Goal: Transaction & Acquisition: Purchase product/service

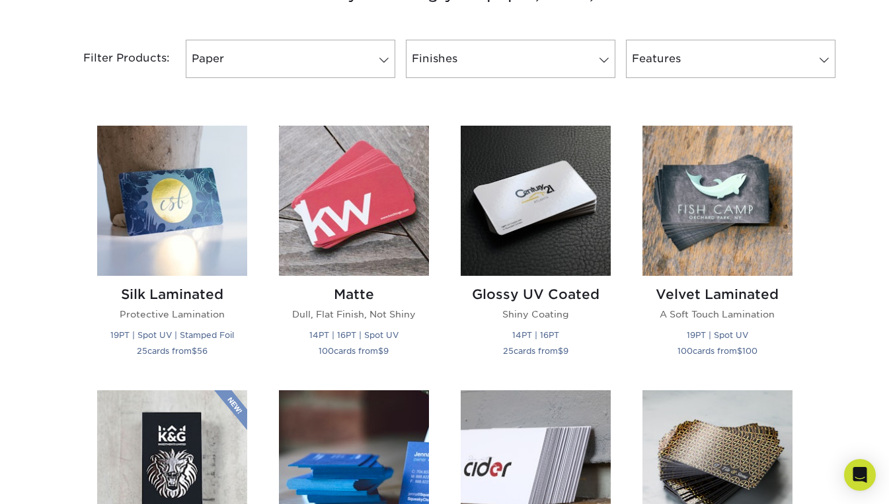
scroll to position [540, 0]
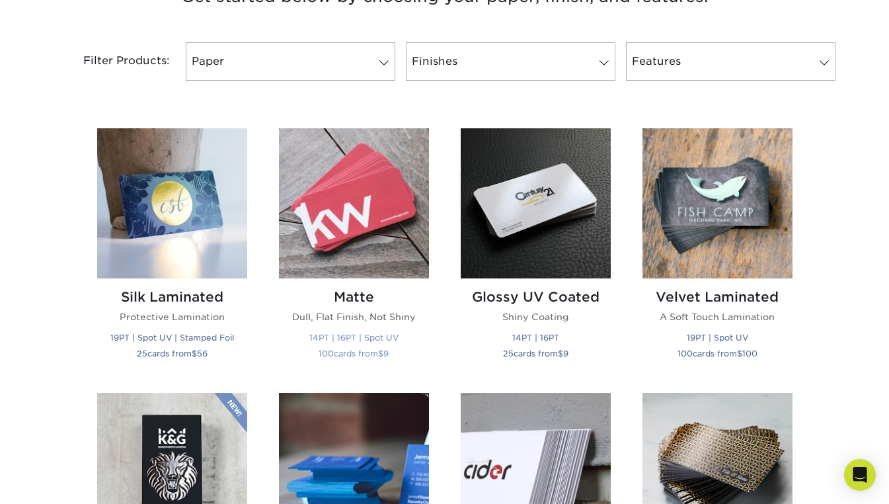
click at [367, 223] on img at bounding box center [354, 203] width 150 height 150
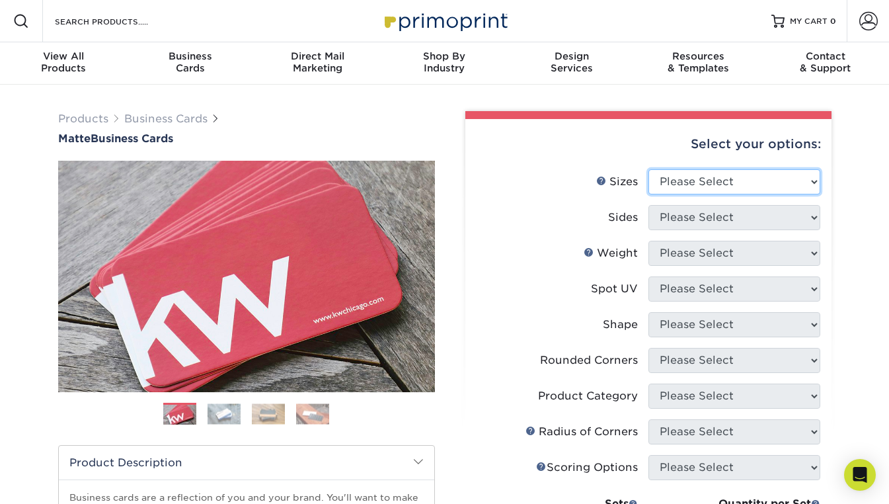
select select "2.00x3.50"
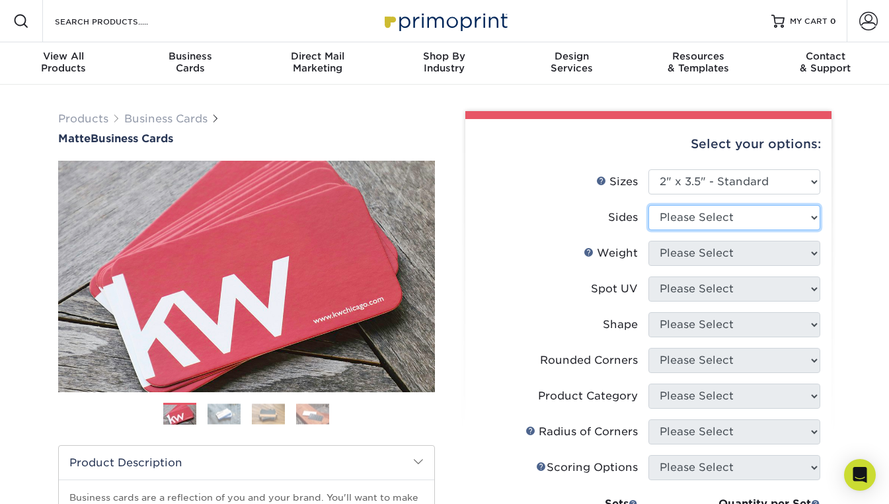
select select "13abbda7-1d64-4f25-8bb2-c179b224825d"
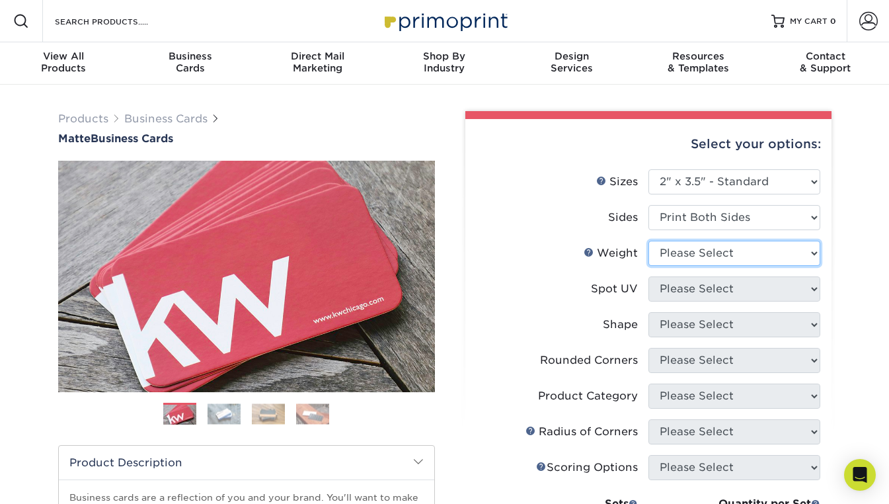
select select "16PT"
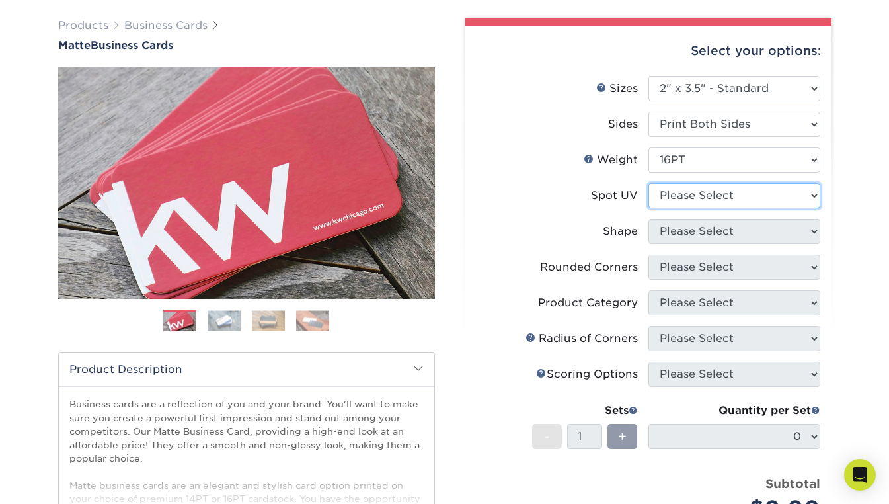
scroll to position [122, 0]
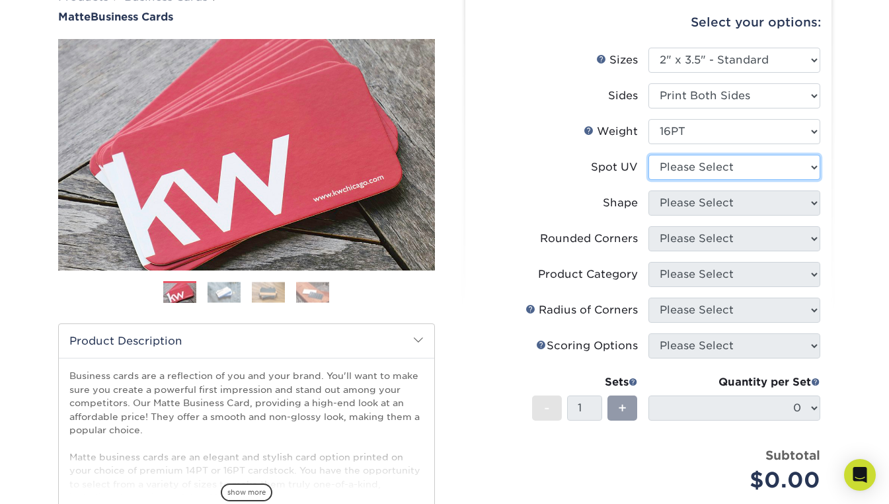
select select "3"
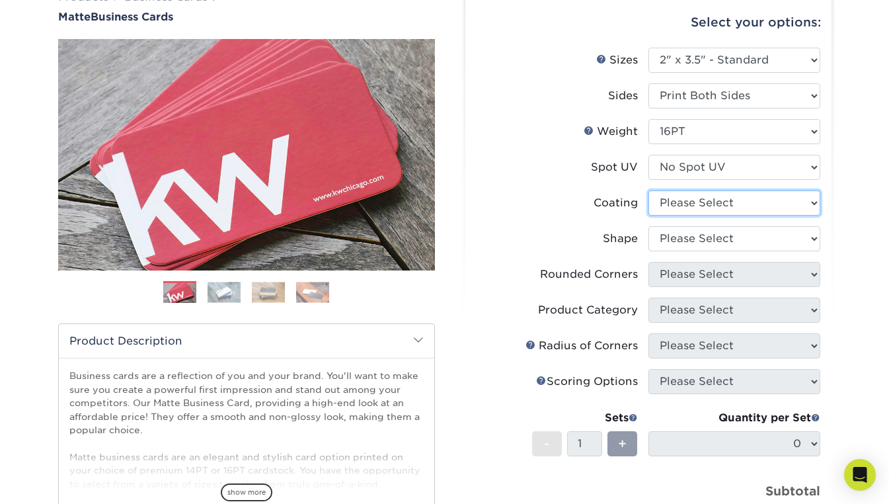
select select "121bb7b5-3b4d-429f-bd8d-bbf80e953313"
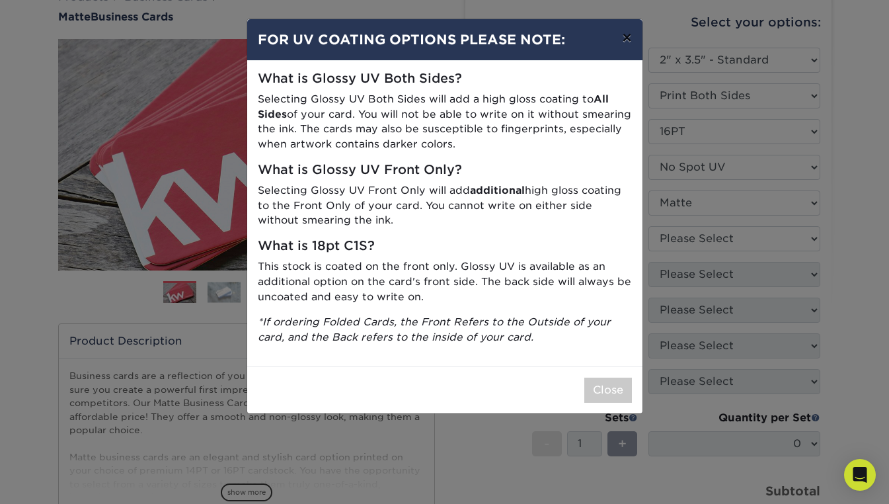
click at [632, 35] on button "×" at bounding box center [626, 37] width 30 height 37
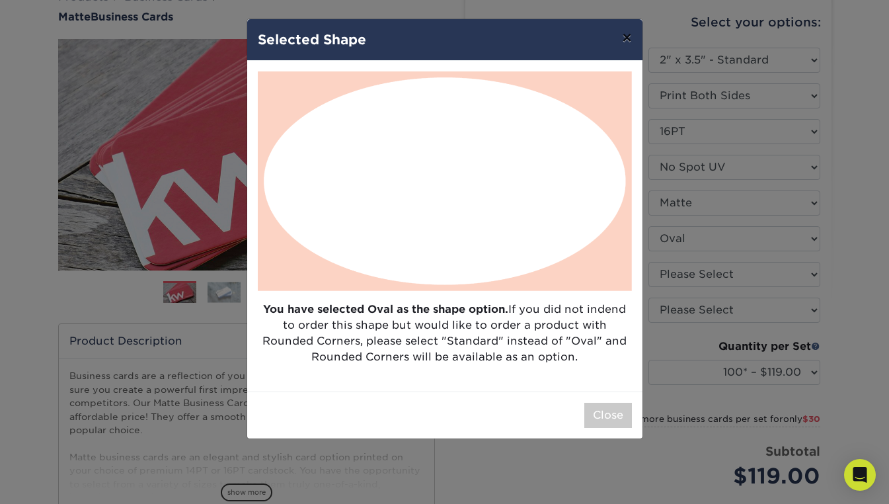
click at [625, 36] on button "×" at bounding box center [626, 37] width 30 height 37
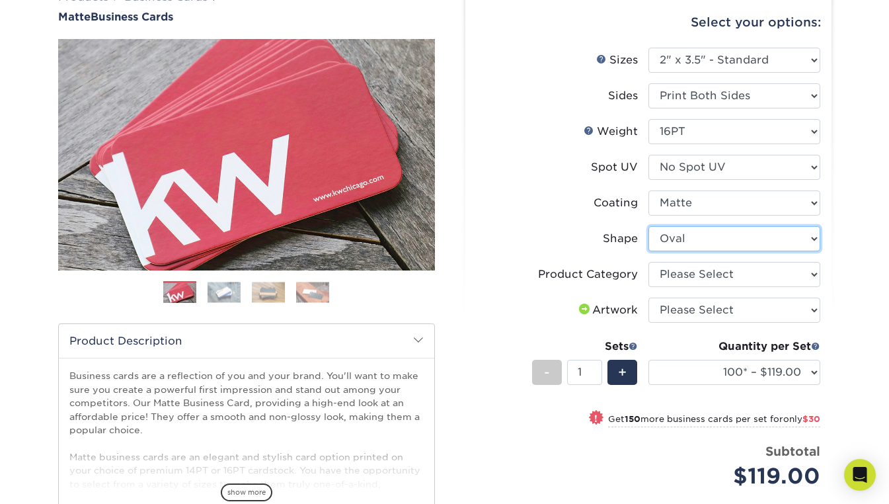
select select "standard"
select select
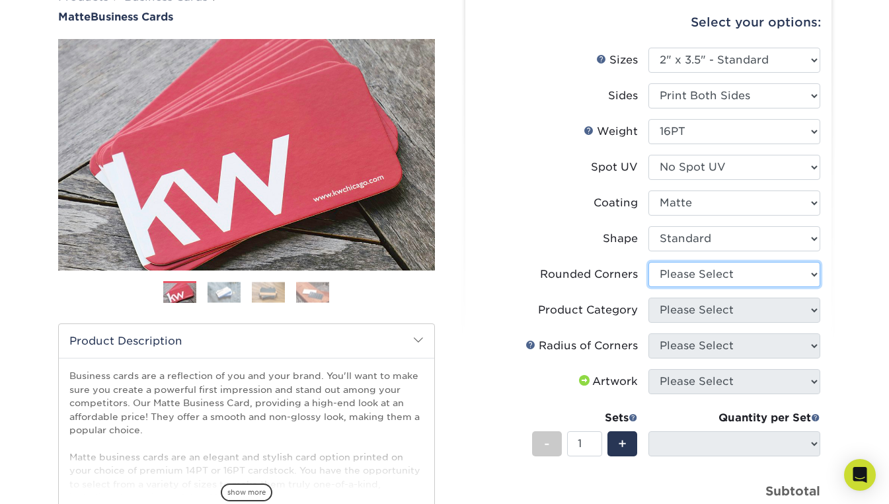
select select "7672df9e-0e0a-464d-8e1f-920c575e4da3"
select select "-1"
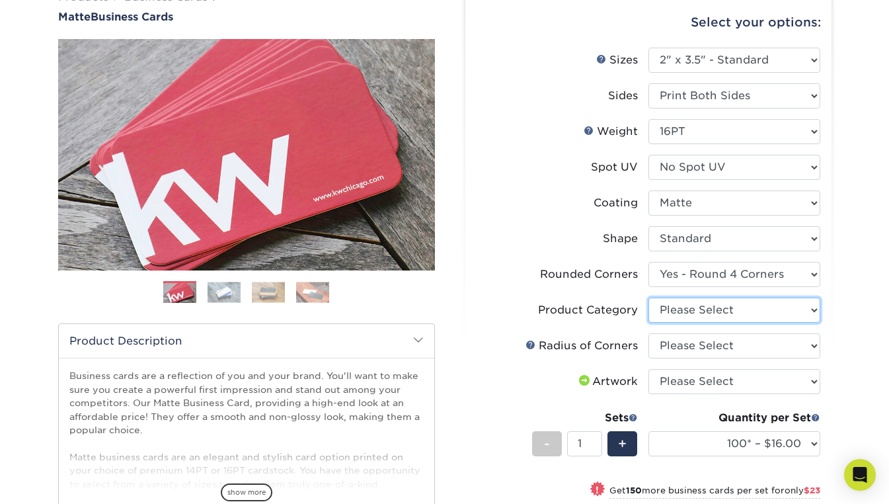
select select "3b5148f1-0588-4f88-a218-97bcfdce65c1"
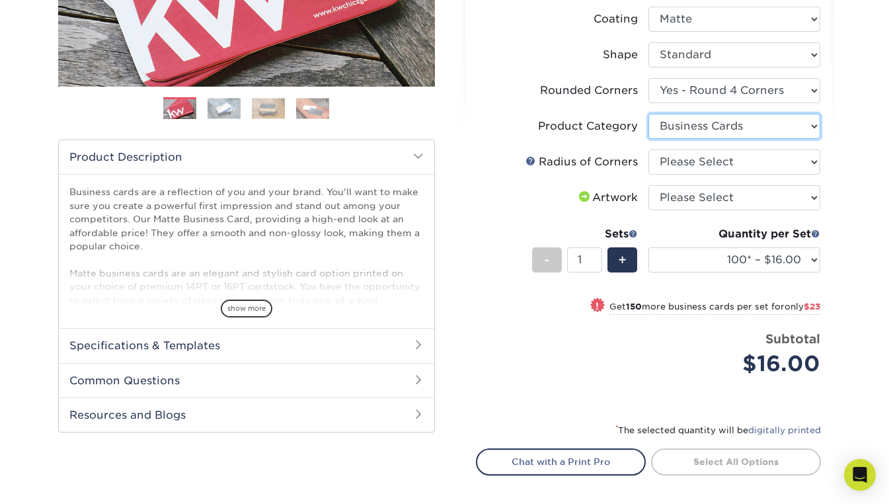
scroll to position [311, 0]
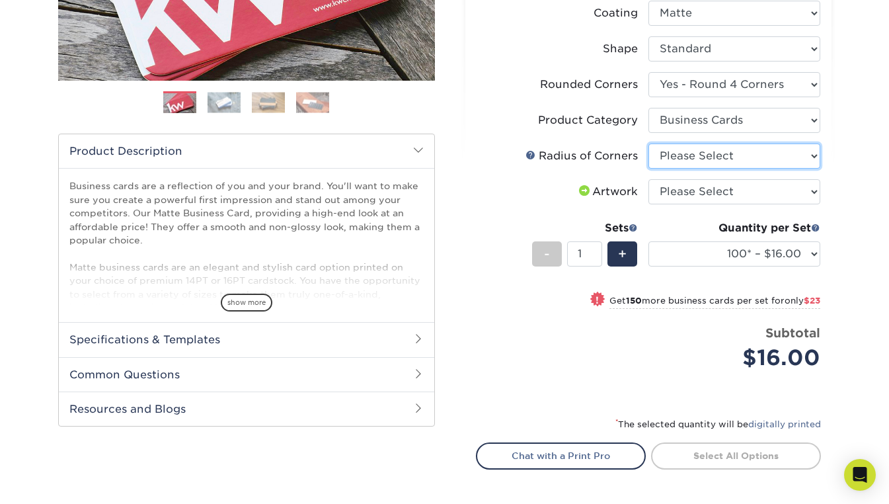
select select "589680c7-ee9a-431b-9d12-d7aeb1386a97"
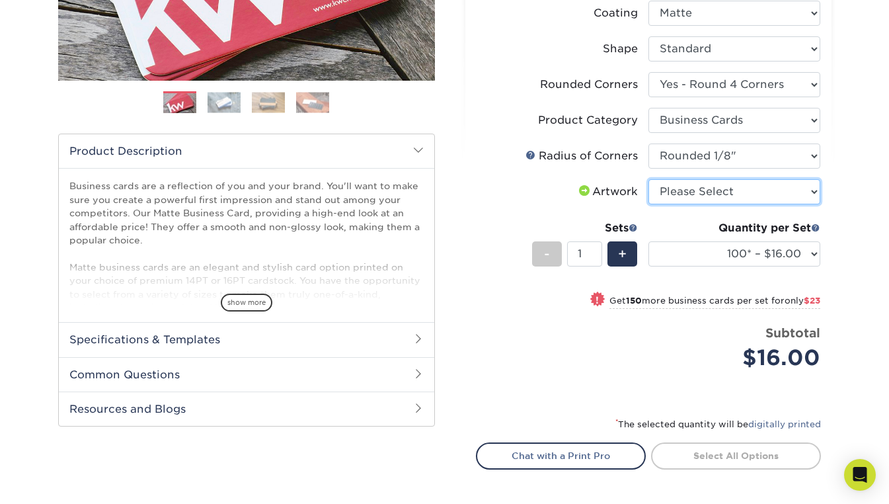
select select "upload"
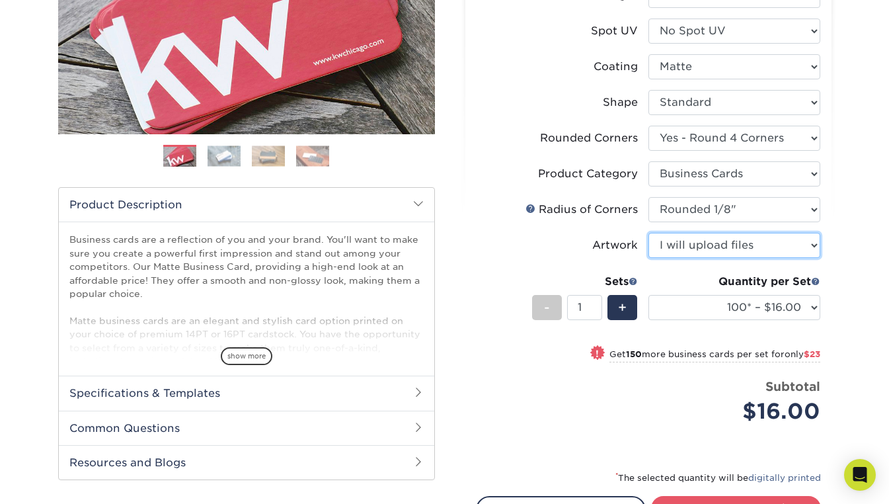
scroll to position [248, 0]
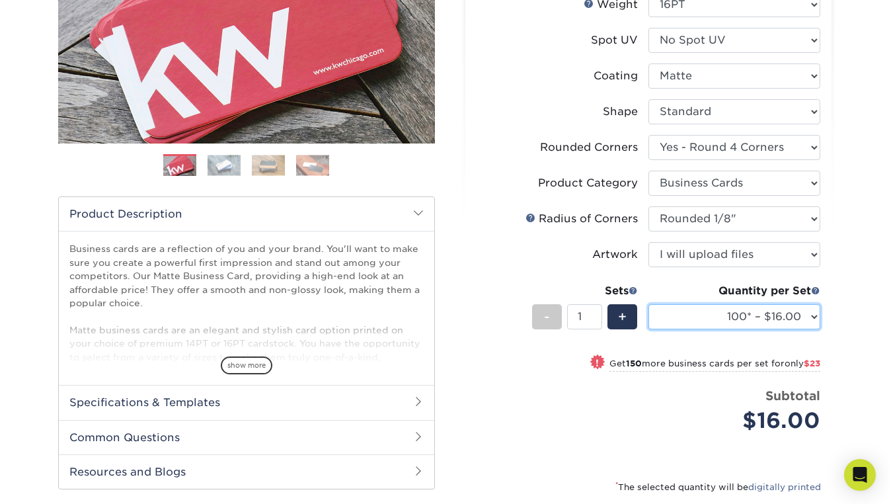
select select "250* – $39.00"
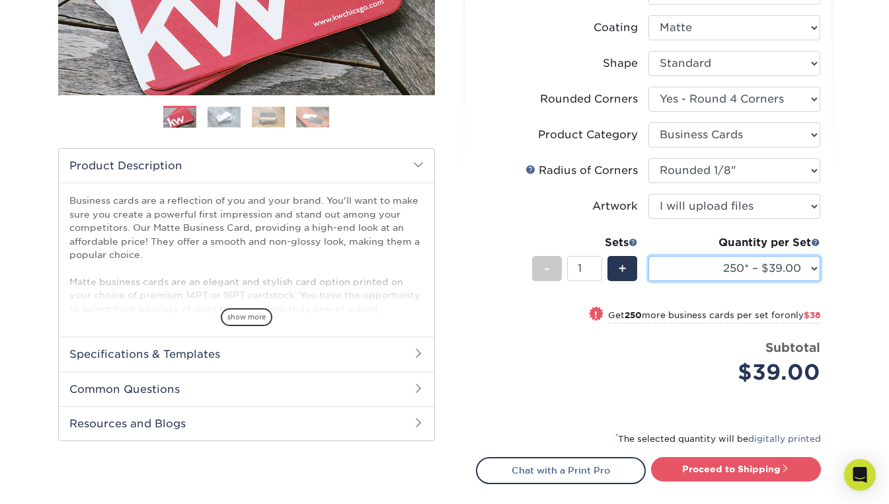
scroll to position [305, 0]
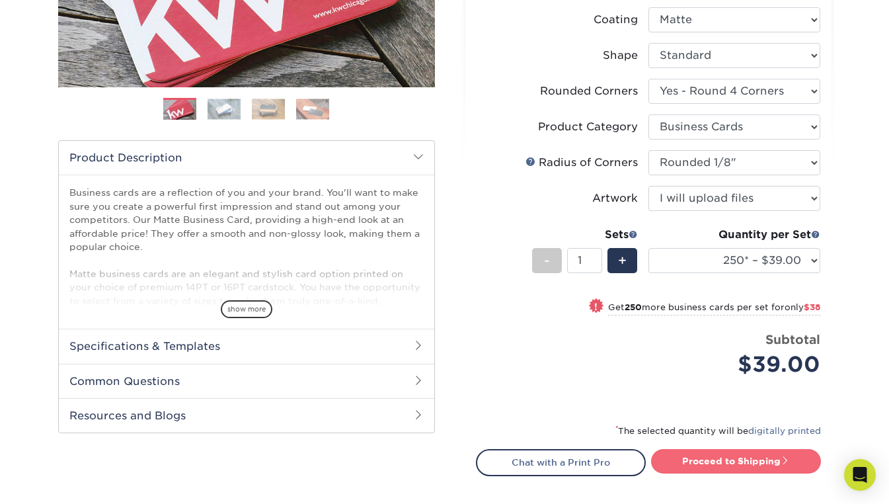
click at [716, 462] on link "Proceed to Shipping" at bounding box center [736, 461] width 170 height 24
type input "Set 1"
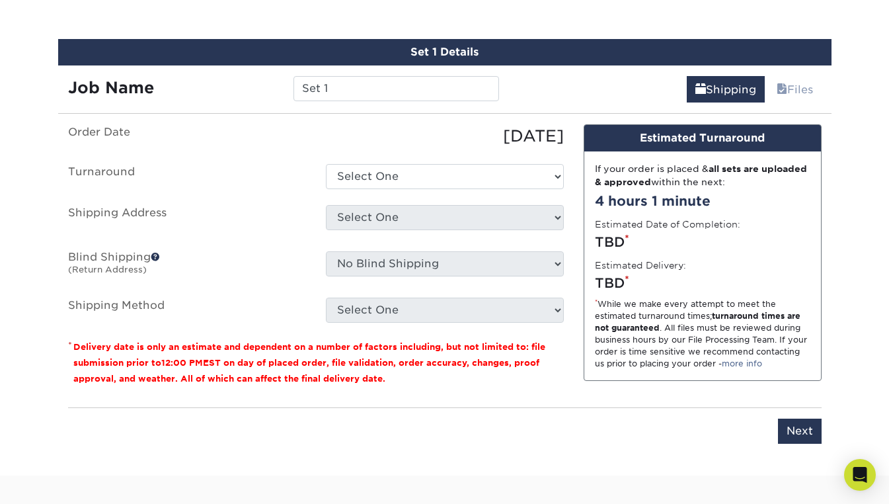
scroll to position [788, 0]
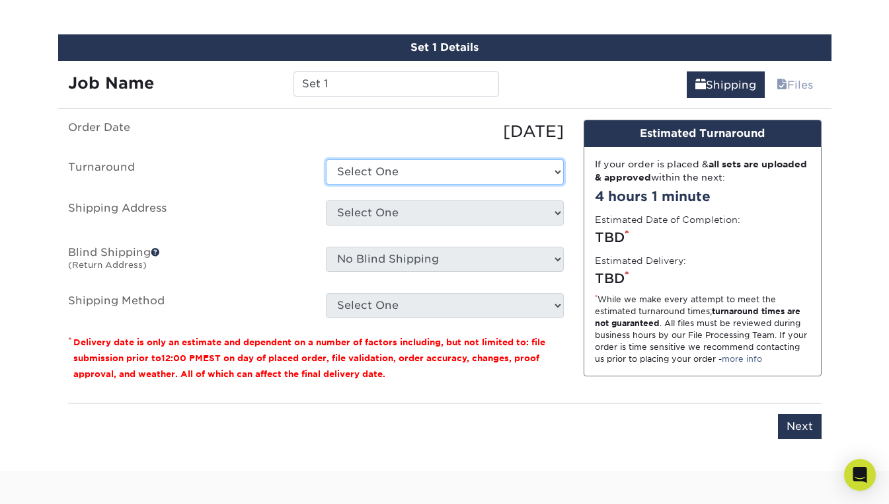
select select "823306c4-fca3-4eef-b9dc-f915865d50ea"
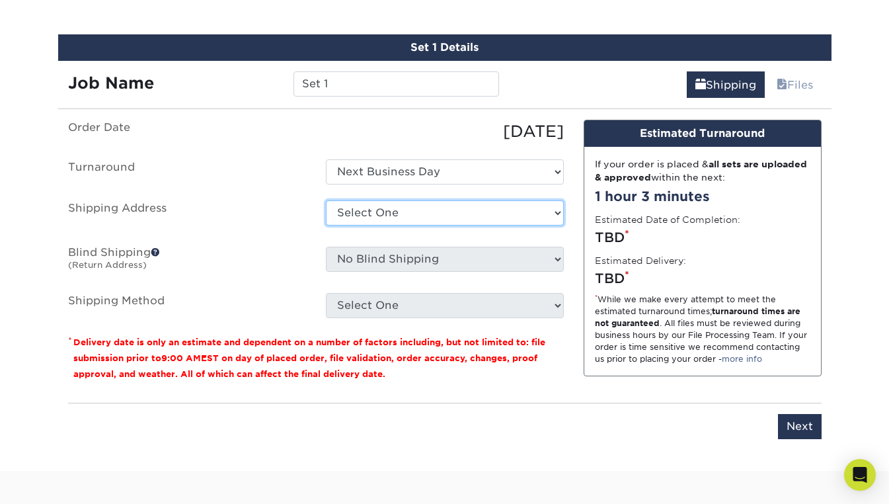
select select "newaddress"
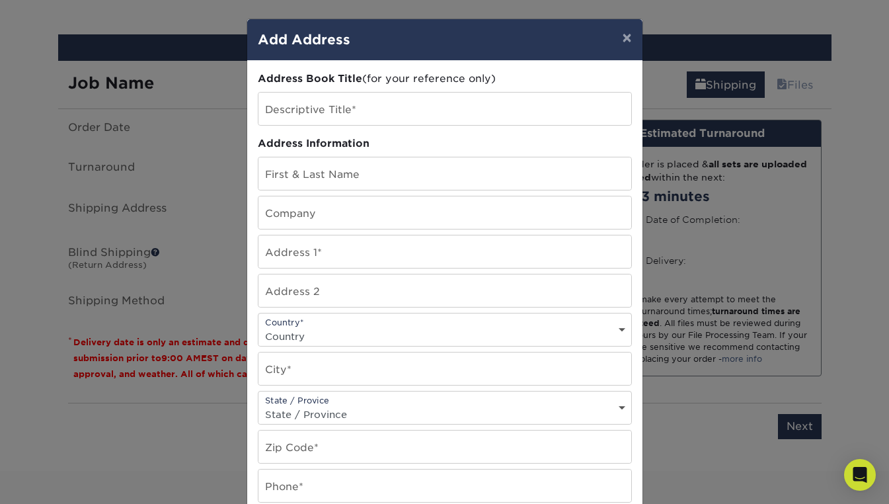
drag, startPoint x: 629, startPoint y: 39, endPoint x: 605, endPoint y: 48, distance: 26.1
click at [629, 39] on button "×" at bounding box center [626, 37] width 30 height 37
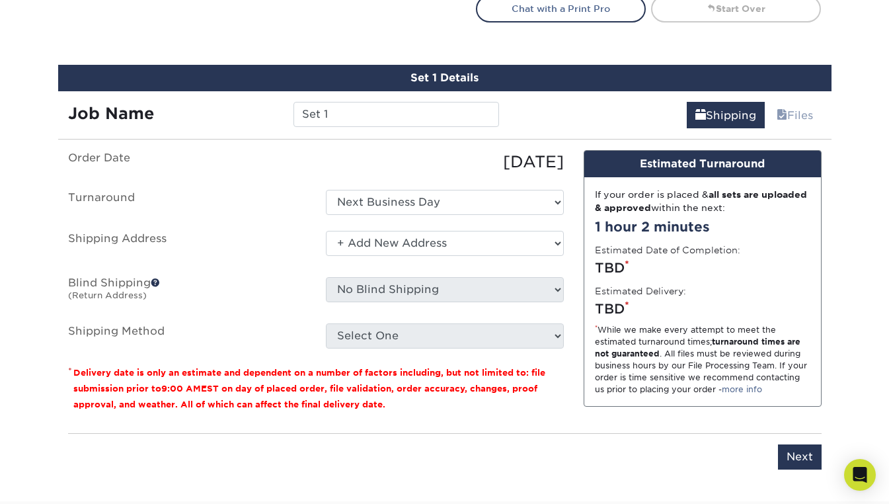
scroll to position [758, 0]
